Goal: Task Accomplishment & Management: Manage account settings

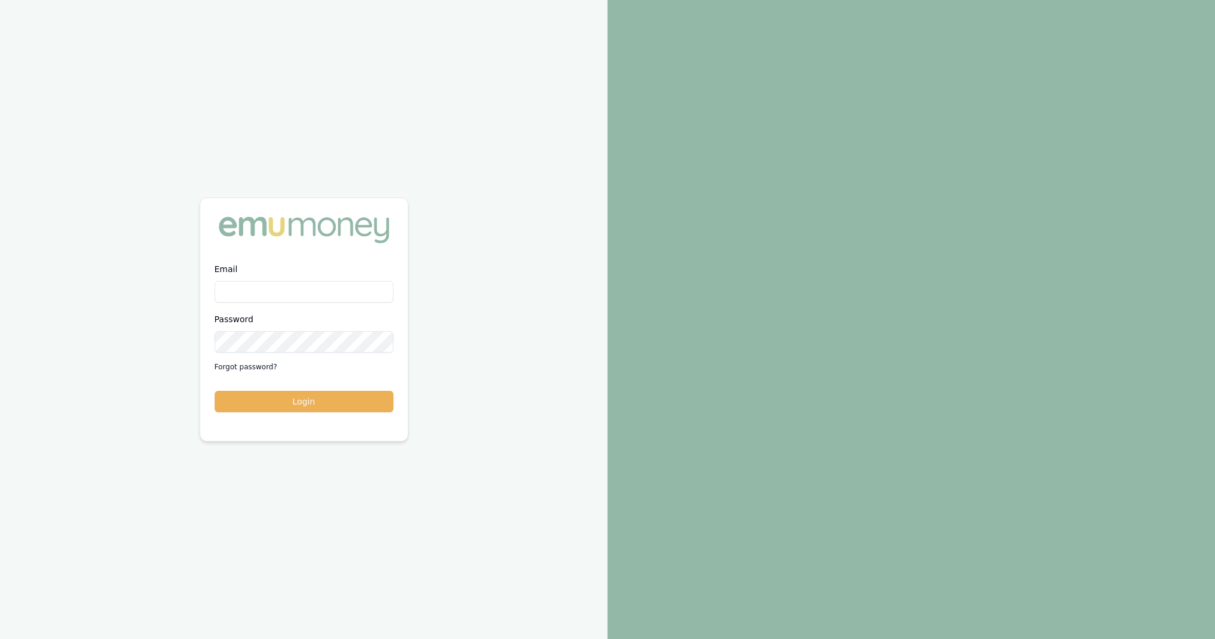
click at [308, 288] on input "Email" at bounding box center [304, 291] width 179 height 21
type input "[PERSON_NAME][EMAIL_ADDRESS][DOMAIN_NAME]"
click at [215, 391] on button "Login" at bounding box center [304, 401] width 179 height 21
